Goal: Task Accomplishment & Management: Complete application form

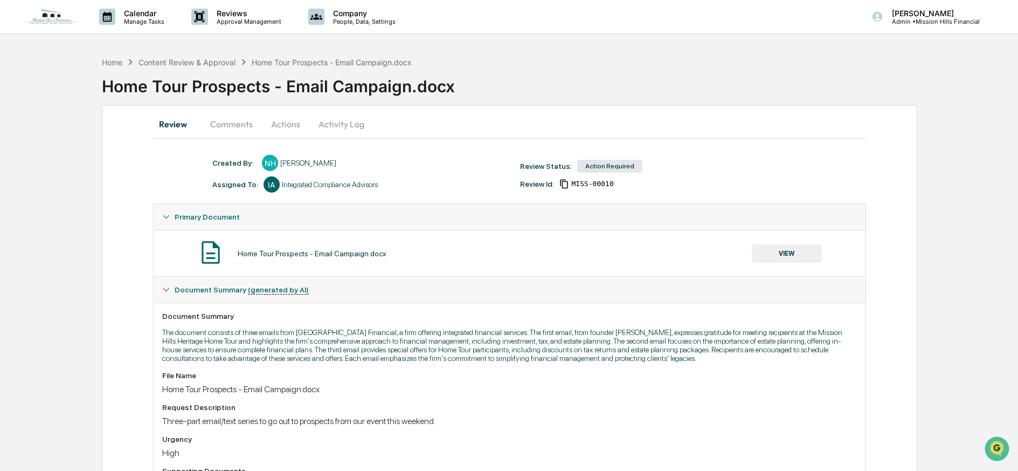
click at [281, 125] on button "Actions" at bounding box center [285, 124] width 49 height 26
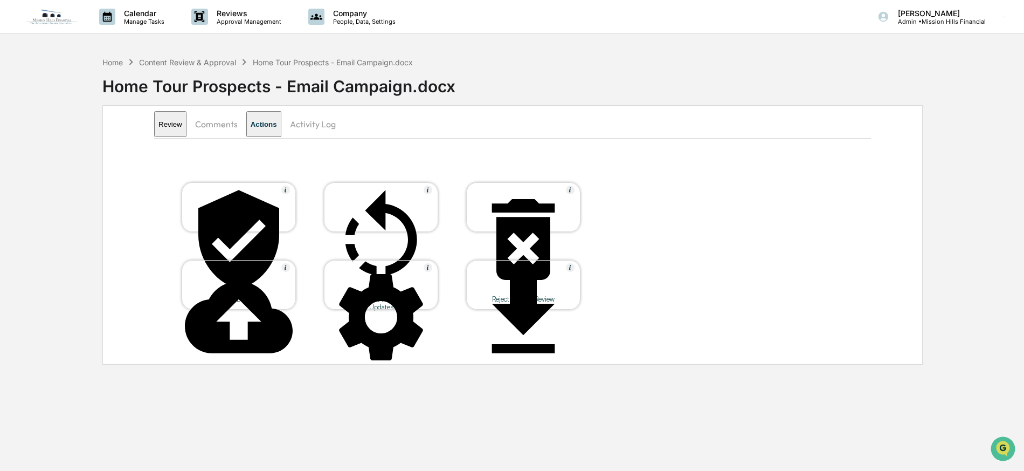
click at [386, 204] on icon at bounding box center [381, 239] width 108 height 108
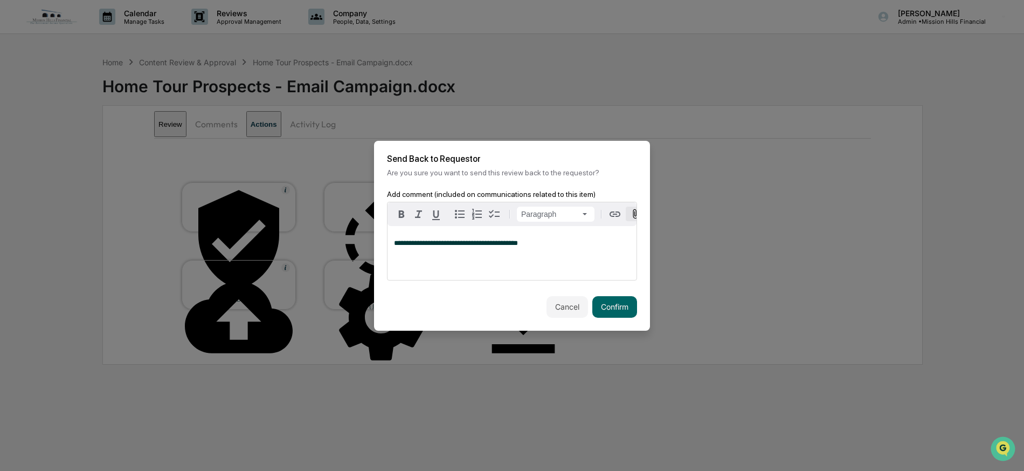
click at [634, 211] on icon "button" at bounding box center [635, 213] width 5 height 9
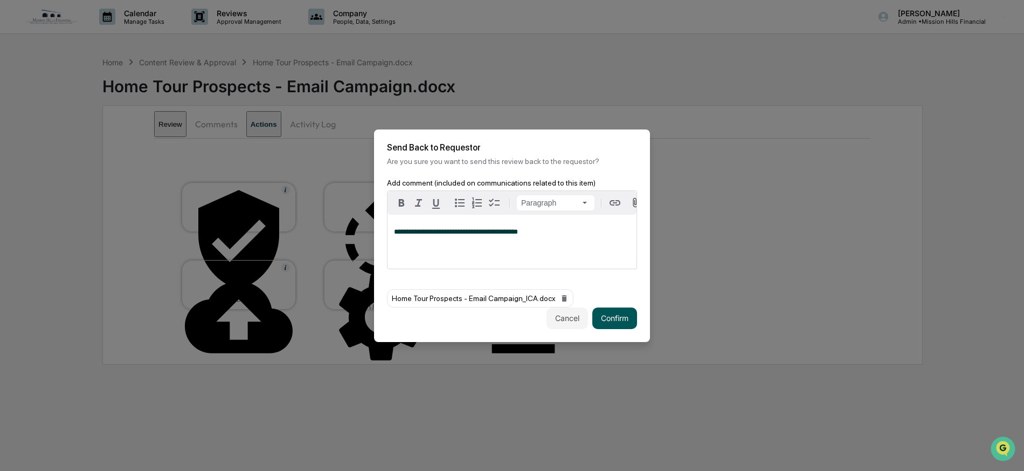
click at [612, 317] on button "Confirm" at bounding box center [614, 318] width 45 height 22
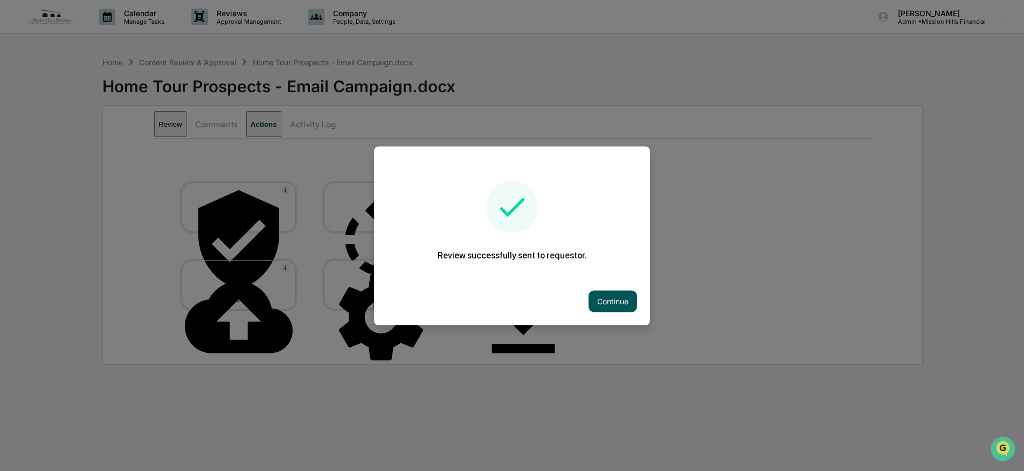
click at [611, 303] on button "Continue" at bounding box center [613, 301] width 49 height 22
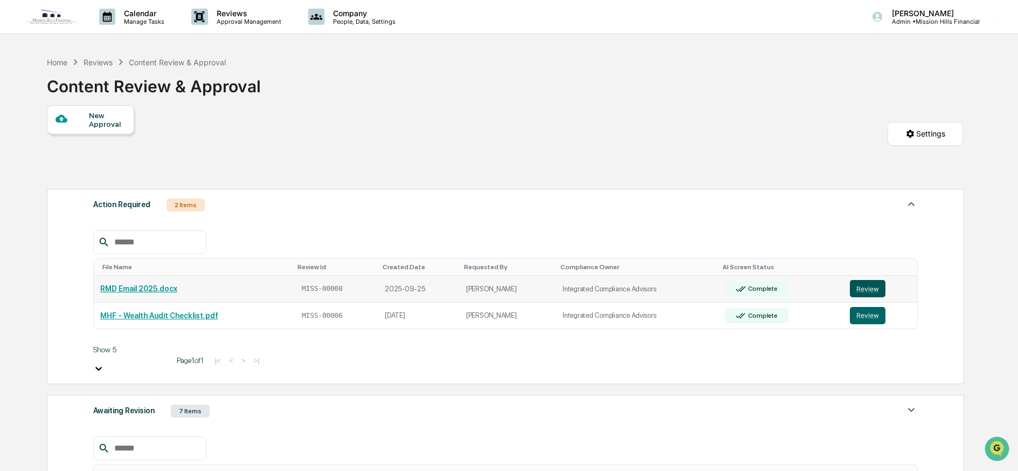
click at [867, 290] on button "Review" at bounding box center [868, 288] width 36 height 17
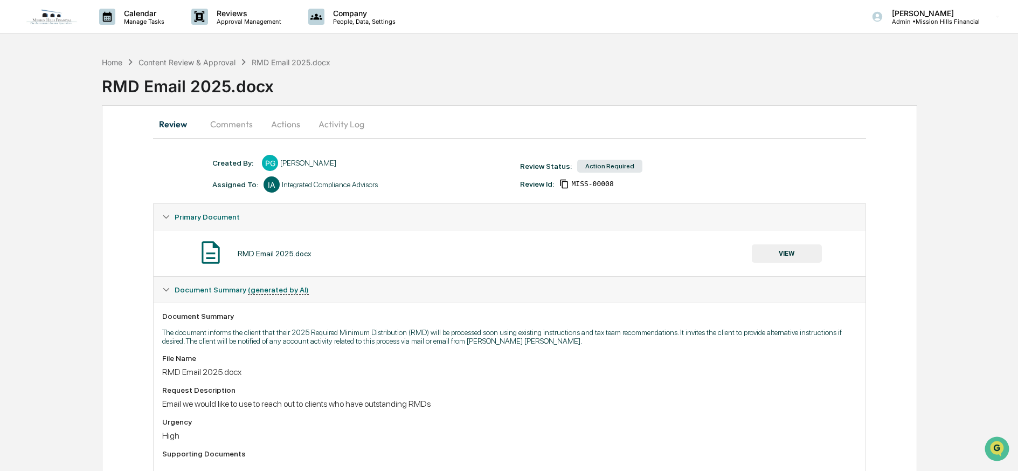
scroll to position [110, 0]
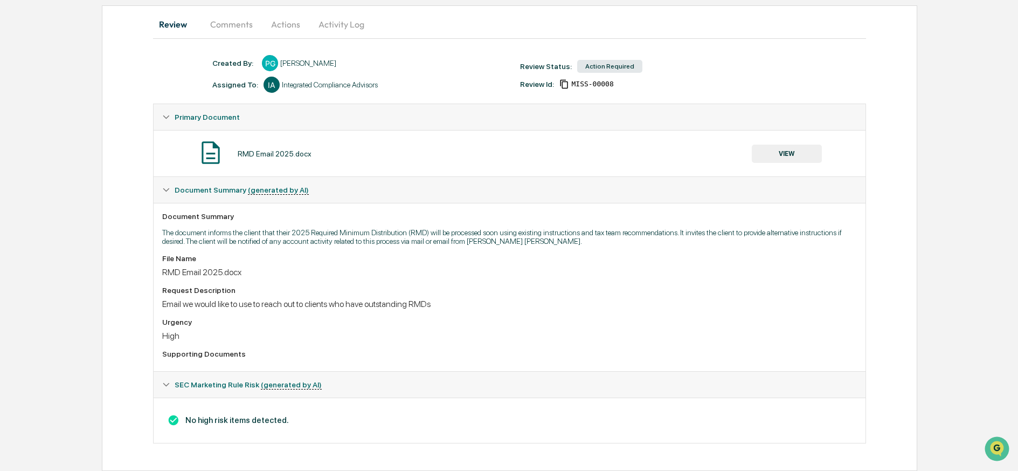
click at [798, 144] on button "VIEW" at bounding box center [787, 153] width 70 height 18
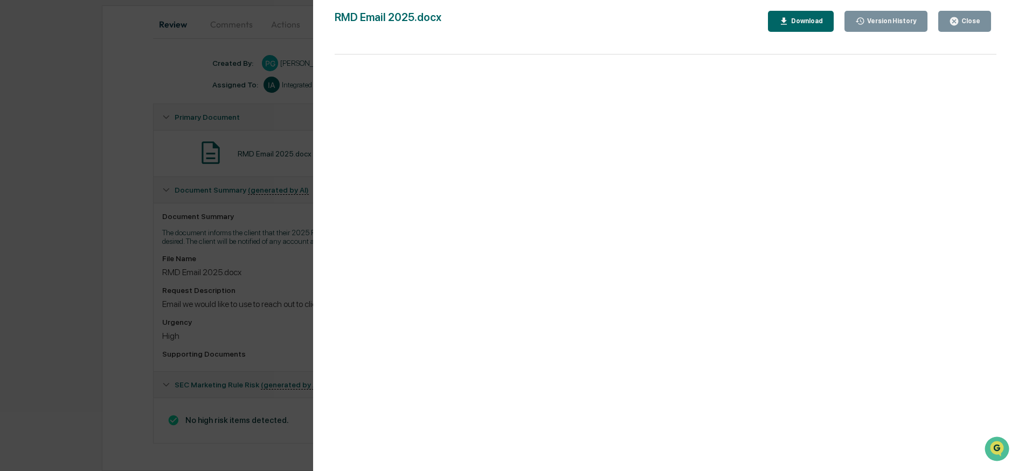
click at [967, 18] on div "Close" at bounding box center [969, 21] width 21 height 8
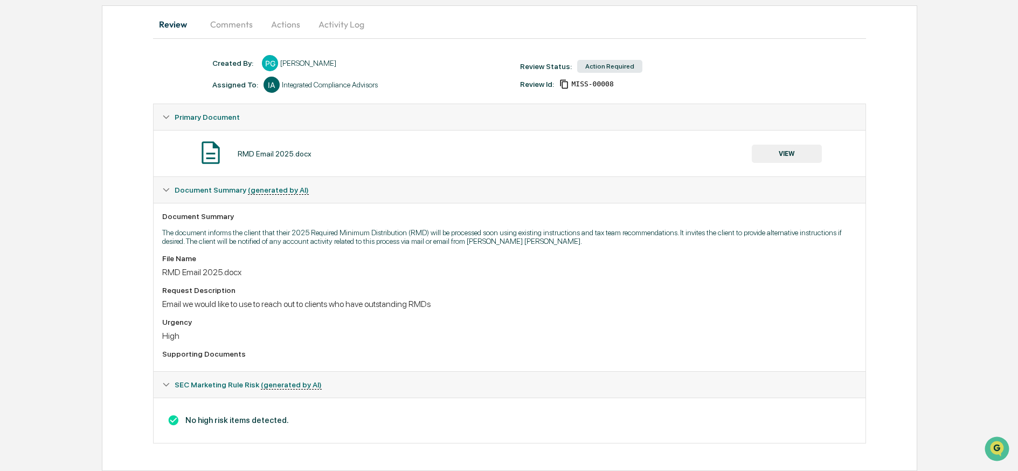
scroll to position [0, 0]
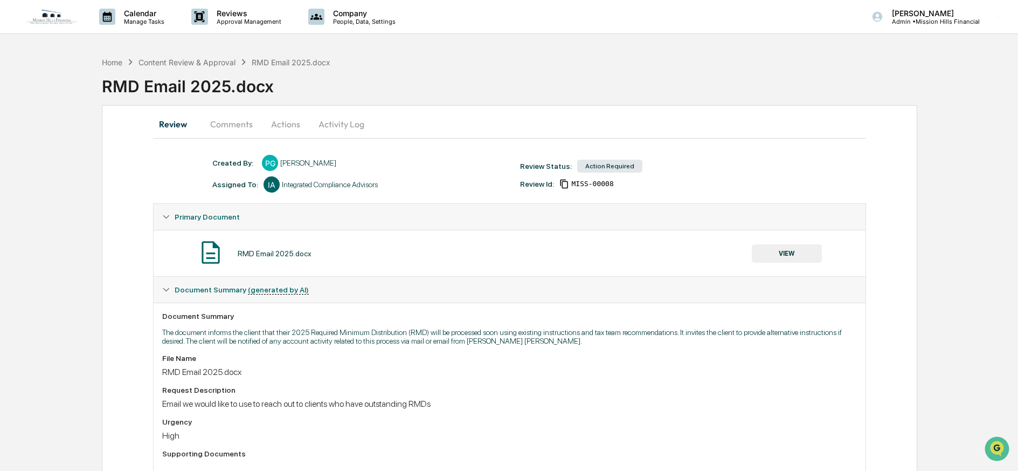
click at [280, 127] on button "Actions" at bounding box center [285, 124] width 49 height 26
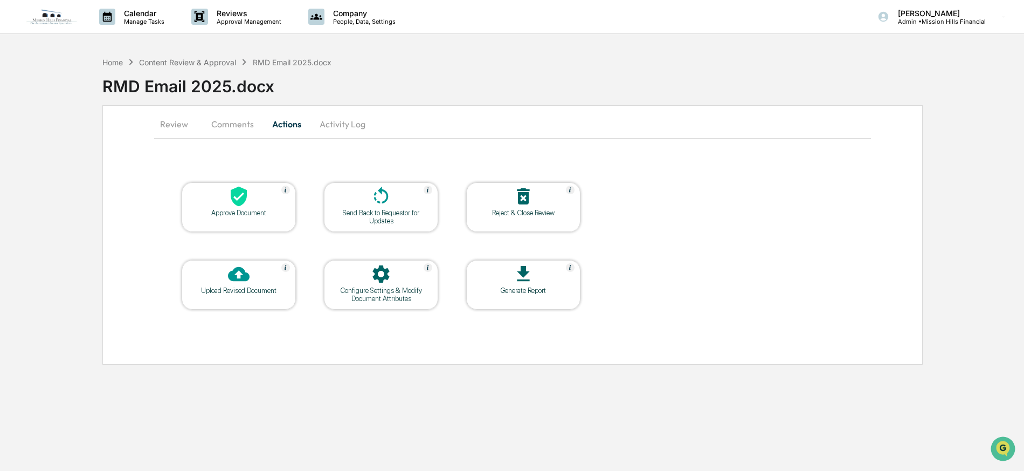
click at [233, 208] on div at bounding box center [239, 196] width 108 height 23
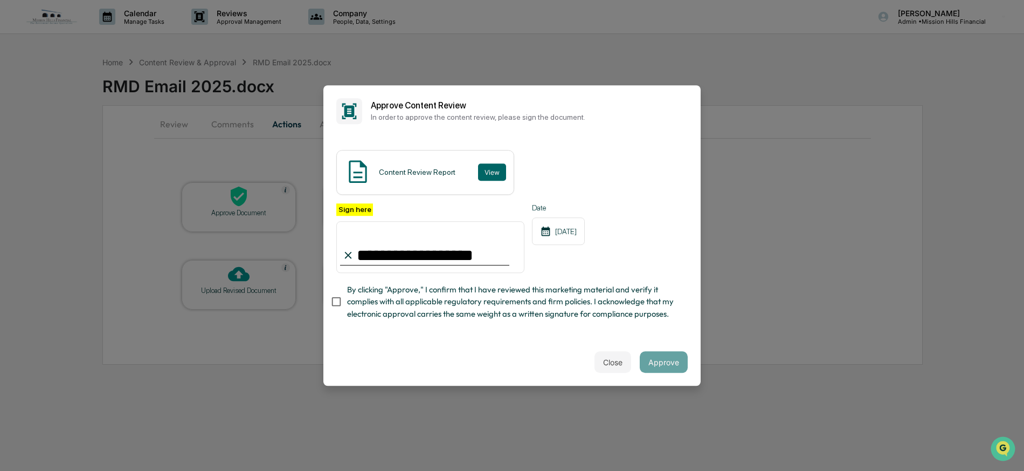
type input "**********"
click at [674, 358] on button "Approve" at bounding box center [664, 362] width 48 height 22
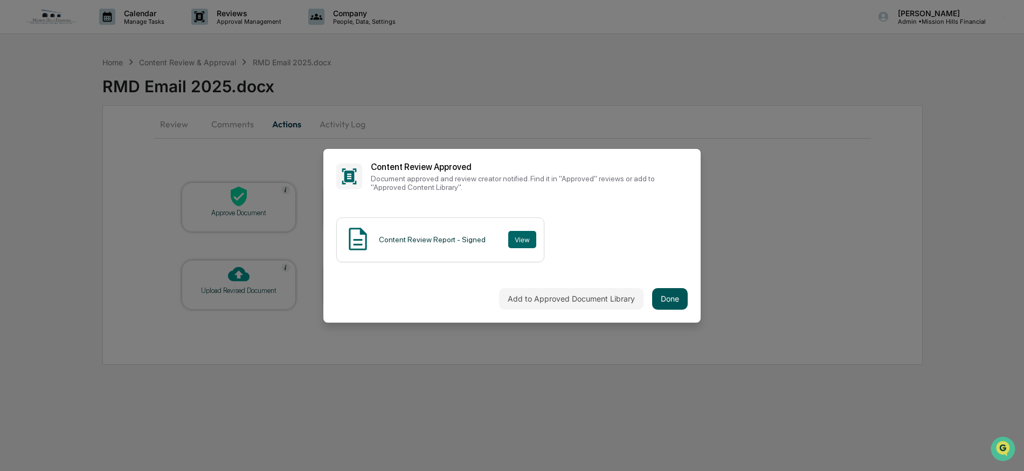
click at [671, 299] on button "Done" at bounding box center [670, 299] width 36 height 22
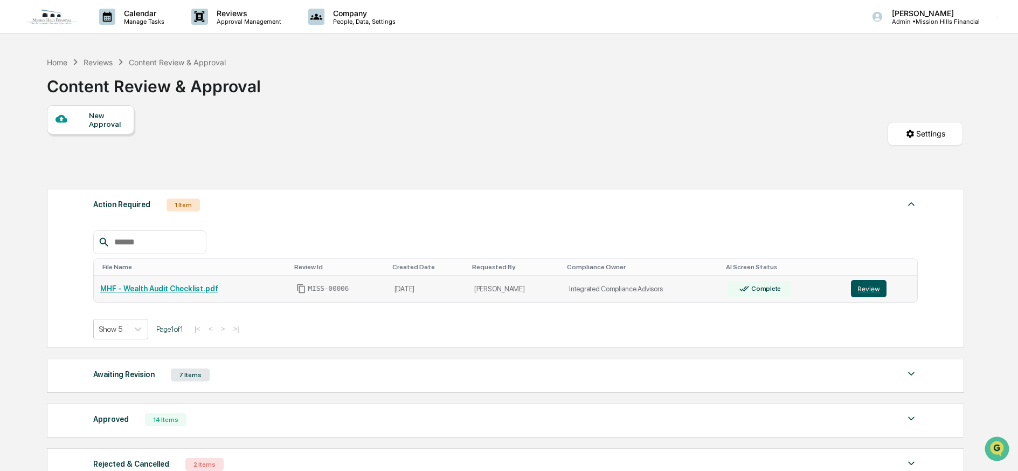
click at [866, 288] on button "Review" at bounding box center [869, 288] width 36 height 17
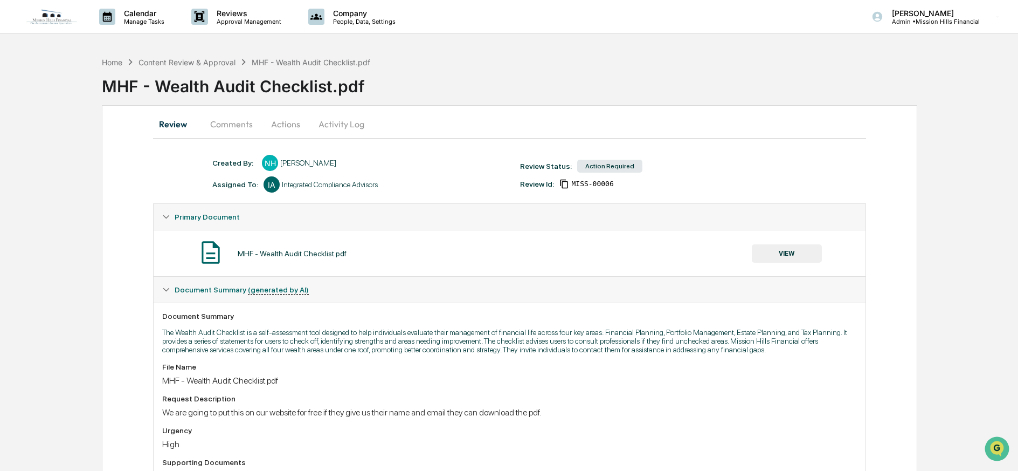
click at [786, 252] on button "VIEW" at bounding box center [787, 253] width 70 height 18
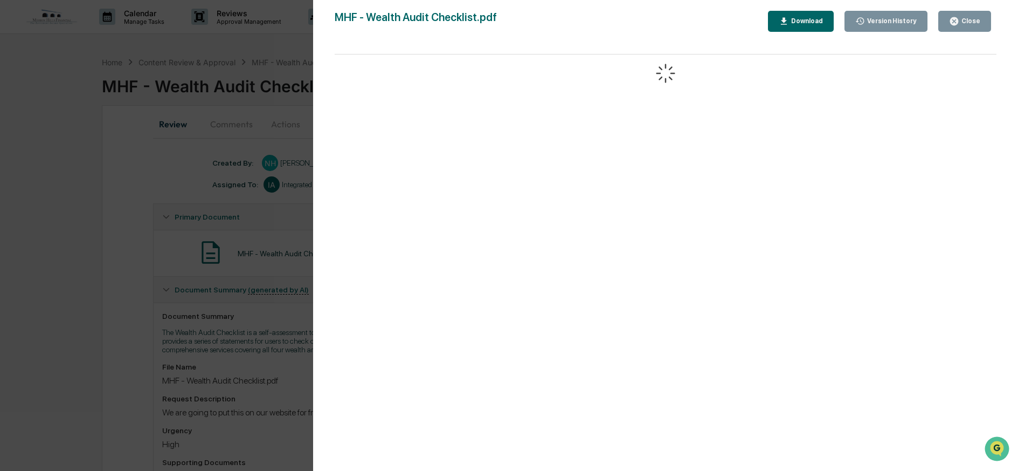
click at [809, 23] on div "Download" at bounding box center [806, 21] width 34 height 8
click at [958, 22] on icon "button" at bounding box center [954, 21] width 8 height 8
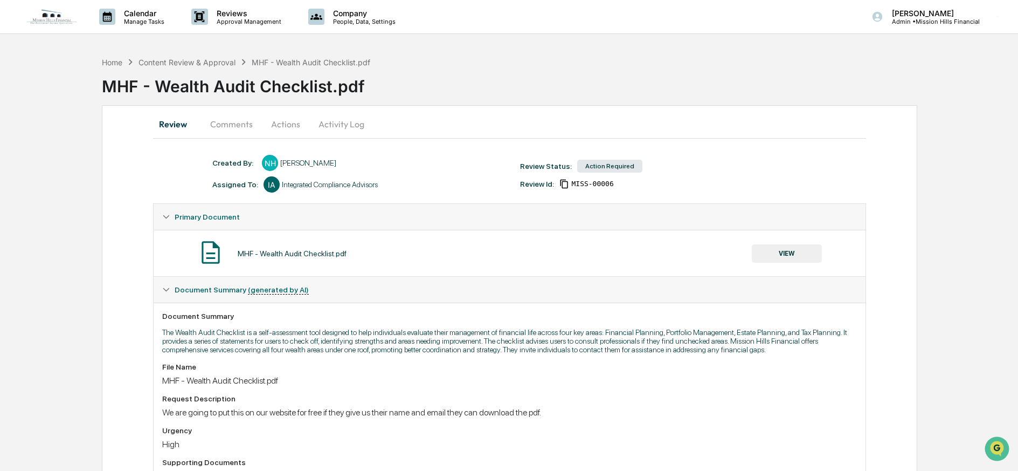
click at [229, 127] on button "Comments" at bounding box center [232, 124] width 60 height 26
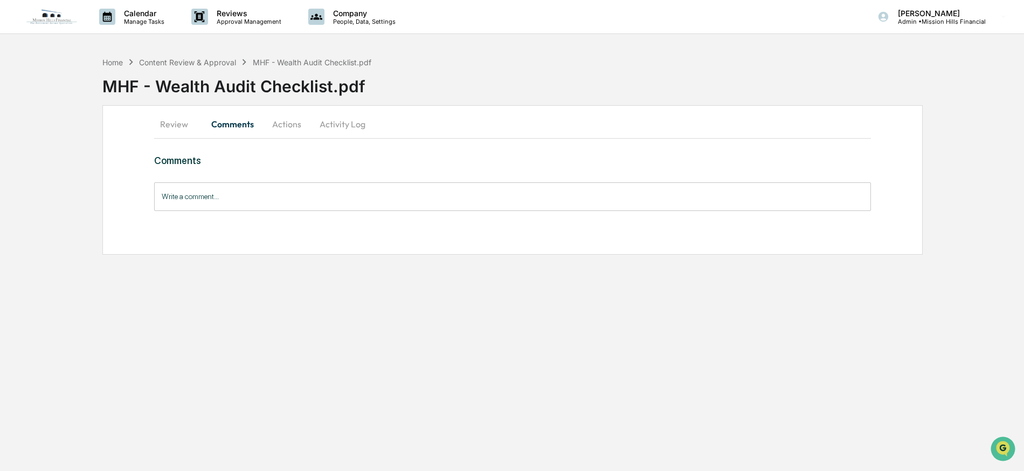
click at [260, 199] on input "Write a comment..." at bounding box center [512, 196] width 717 height 29
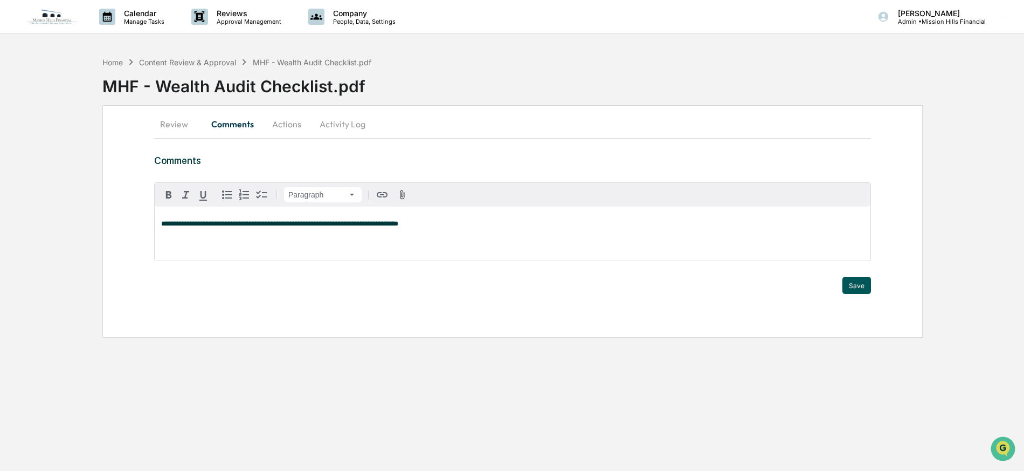
click at [855, 286] on button "Save" at bounding box center [856, 285] width 29 height 17
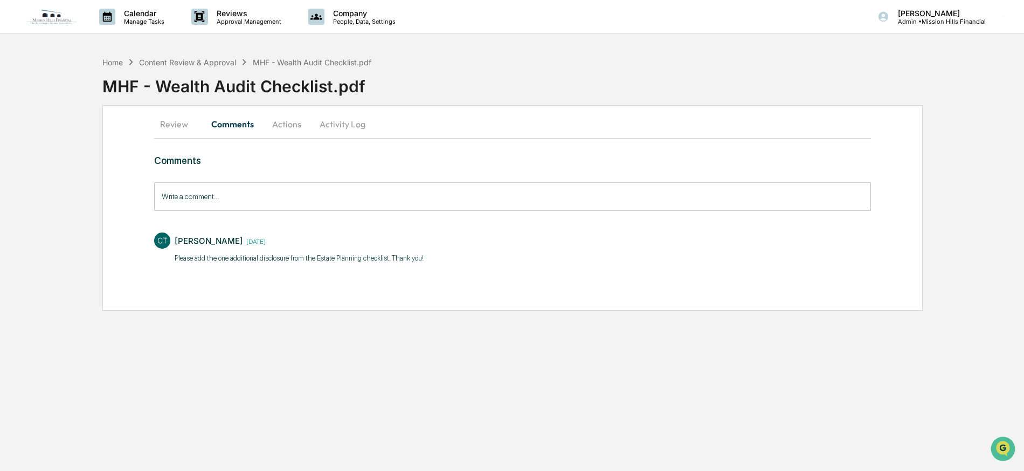
click at [298, 125] on button "Actions" at bounding box center [286, 124] width 49 height 26
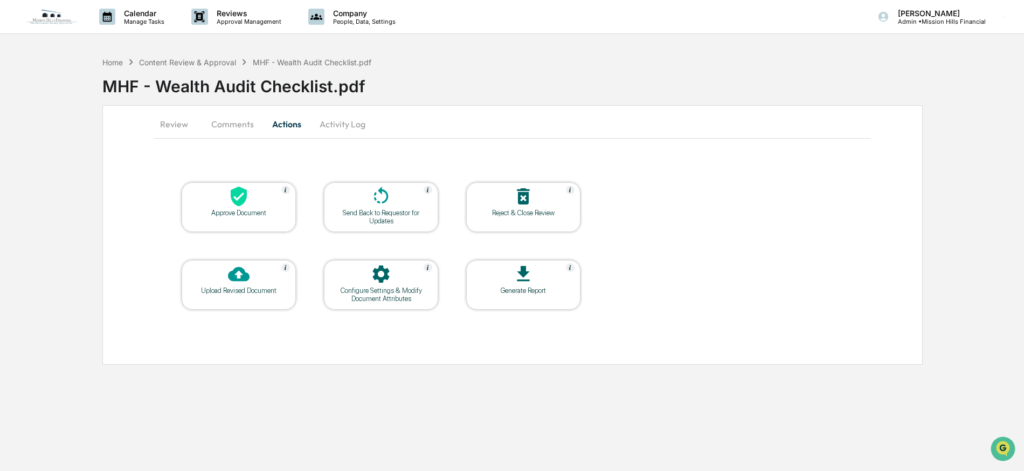
click at [375, 206] on icon at bounding box center [381, 196] width 22 height 22
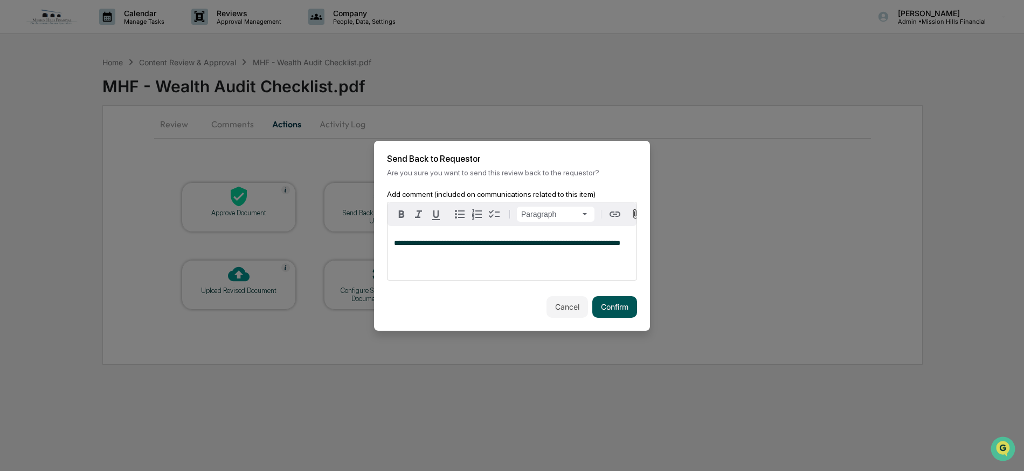
click at [619, 310] on button "Confirm" at bounding box center [614, 307] width 45 height 22
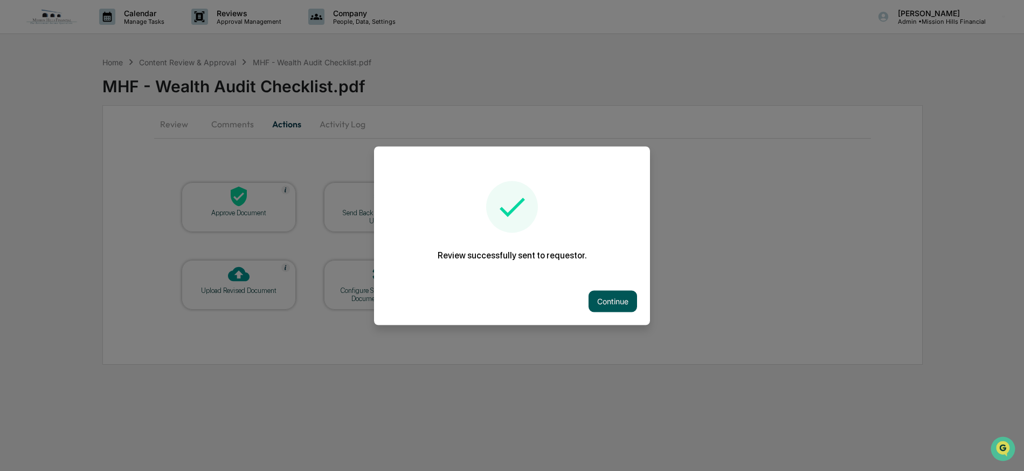
click at [620, 300] on button "Continue" at bounding box center [613, 301] width 49 height 22
